Goal: Information Seeking & Learning: Check status

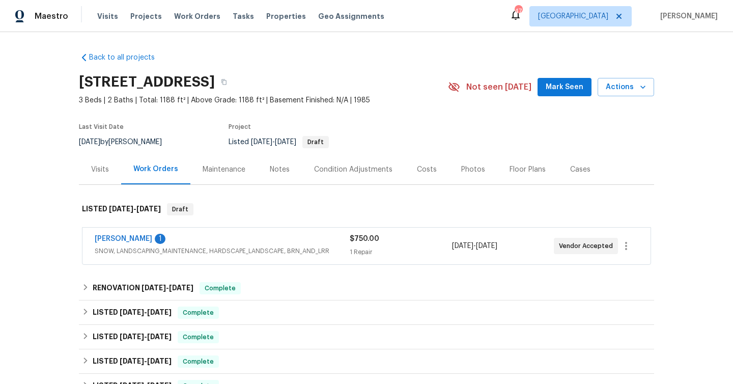
scroll to position [135, 0]
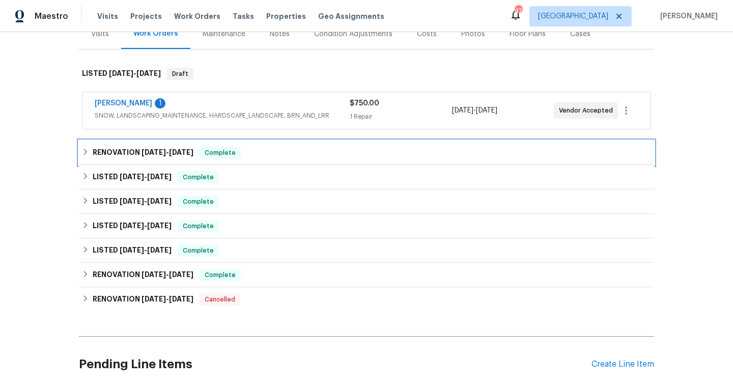
click at [133, 152] on h6 "RENOVATION [DATE] - [DATE]" at bounding box center [143, 153] width 101 height 12
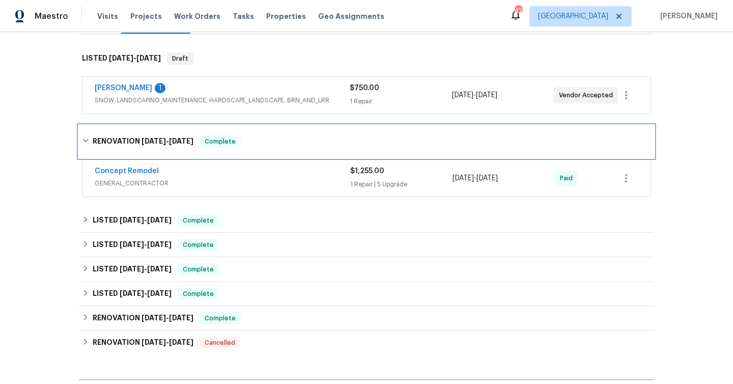
scroll to position [138, 0]
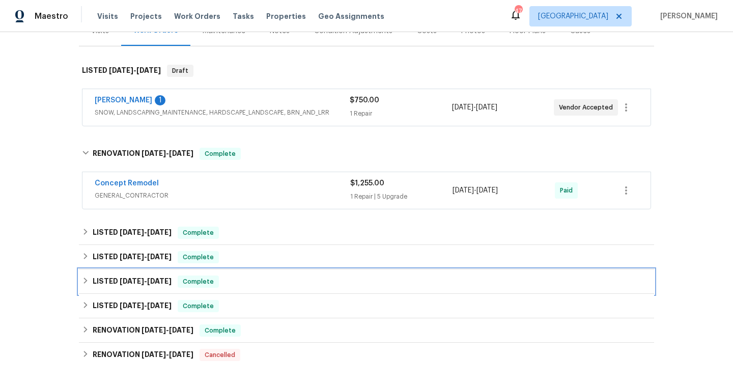
click at [151, 276] on h6 "LISTED [DATE] - [DATE]" at bounding box center [132, 281] width 79 height 12
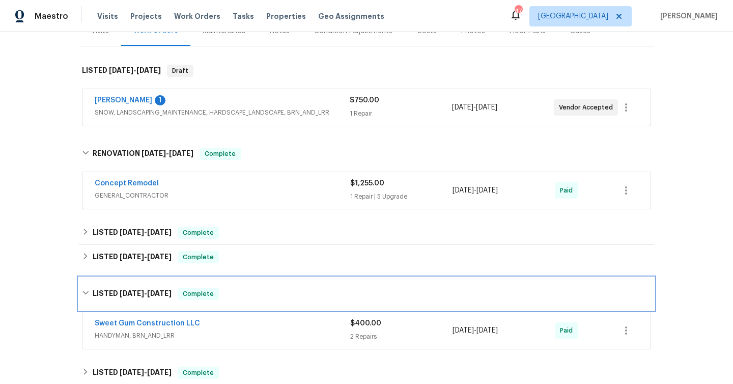
scroll to position [0, 0]
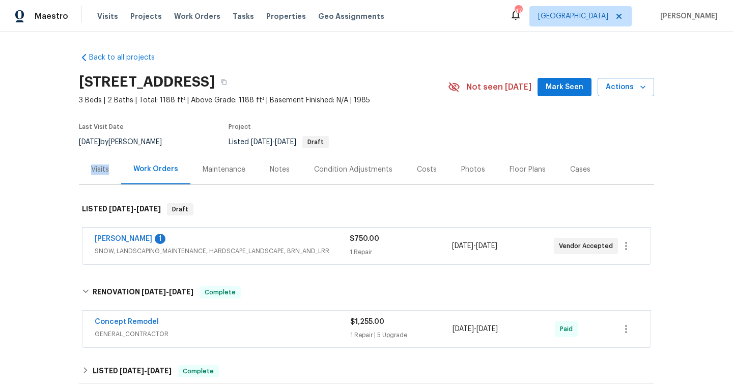
click at [102, 170] on div "Visits" at bounding box center [100, 169] width 18 height 10
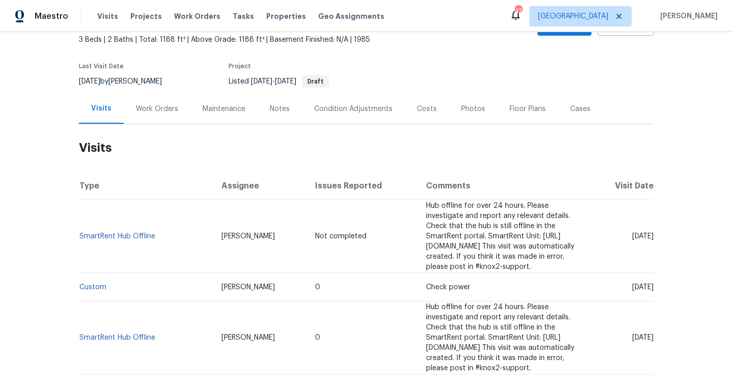
scroll to position [160, 0]
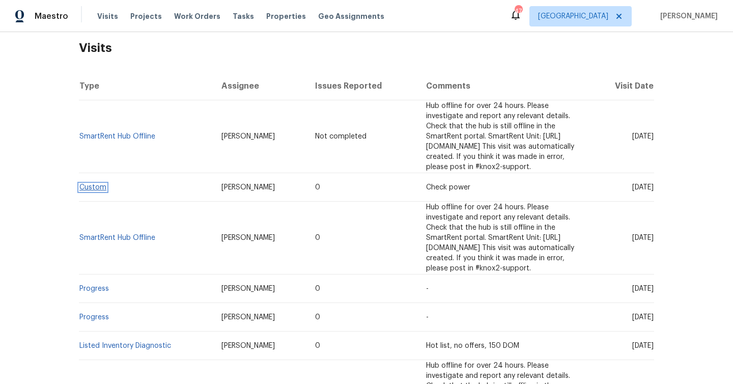
click at [95, 184] on link "Custom" at bounding box center [92, 187] width 27 height 7
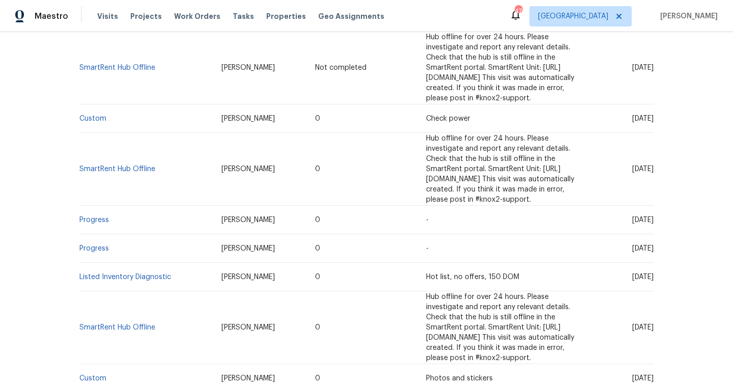
scroll to position [229, 0]
click at [93, 216] on link "Progress" at bounding box center [94, 219] width 30 height 7
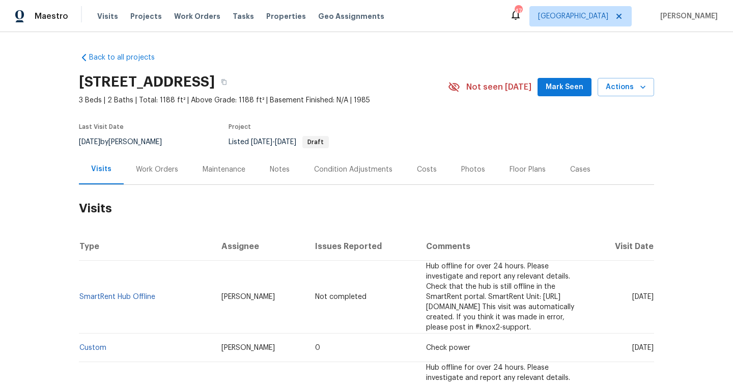
click at [156, 173] on div "Work Orders" at bounding box center [157, 169] width 42 height 10
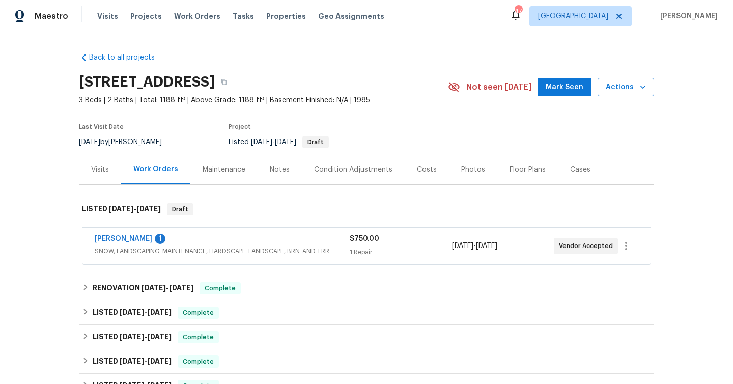
scroll to position [70, 0]
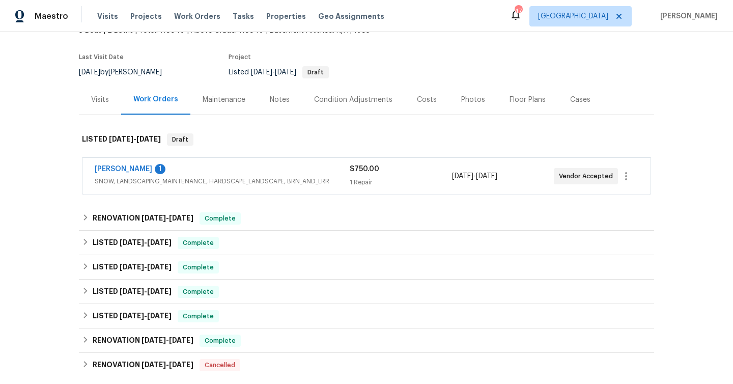
click at [244, 173] on div "[PERSON_NAME] 1" at bounding box center [222, 170] width 255 height 12
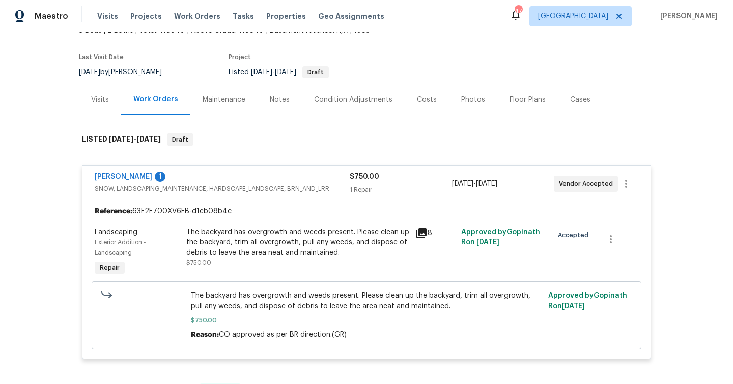
scroll to position [123, 0]
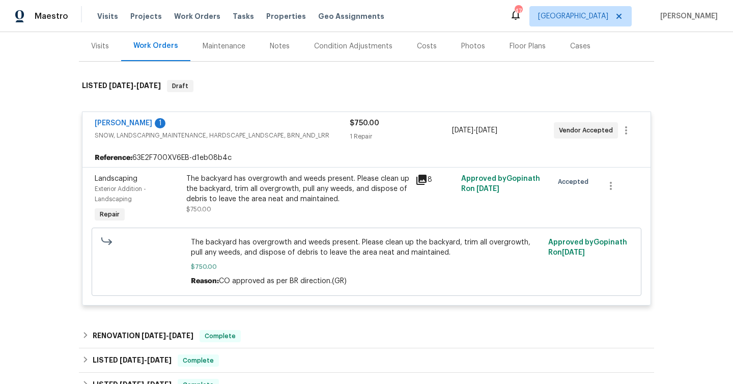
click at [422, 180] on icon at bounding box center [421, 180] width 10 height 10
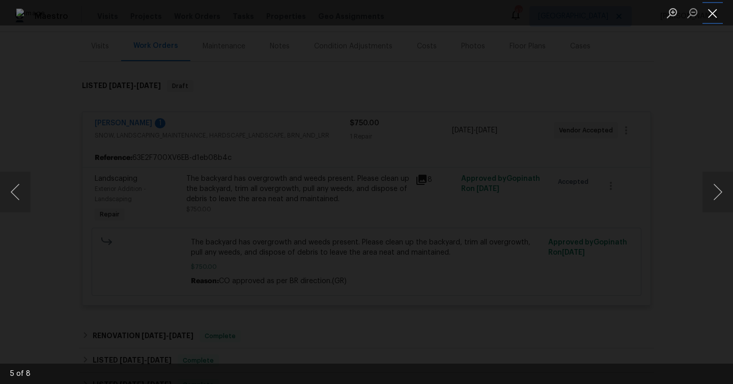
click at [711, 17] on button "Close lightbox" at bounding box center [712, 13] width 20 height 18
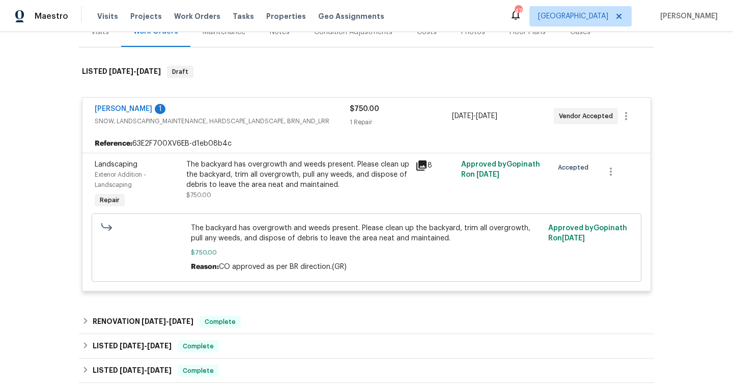
scroll to position [78, 0]
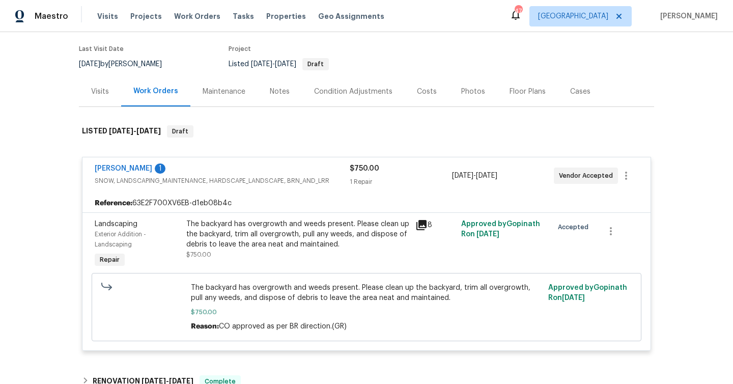
click at [226, 94] on div "Maintenance" at bounding box center [223, 91] width 43 height 10
